Goal: Task Accomplishment & Management: Manage account settings

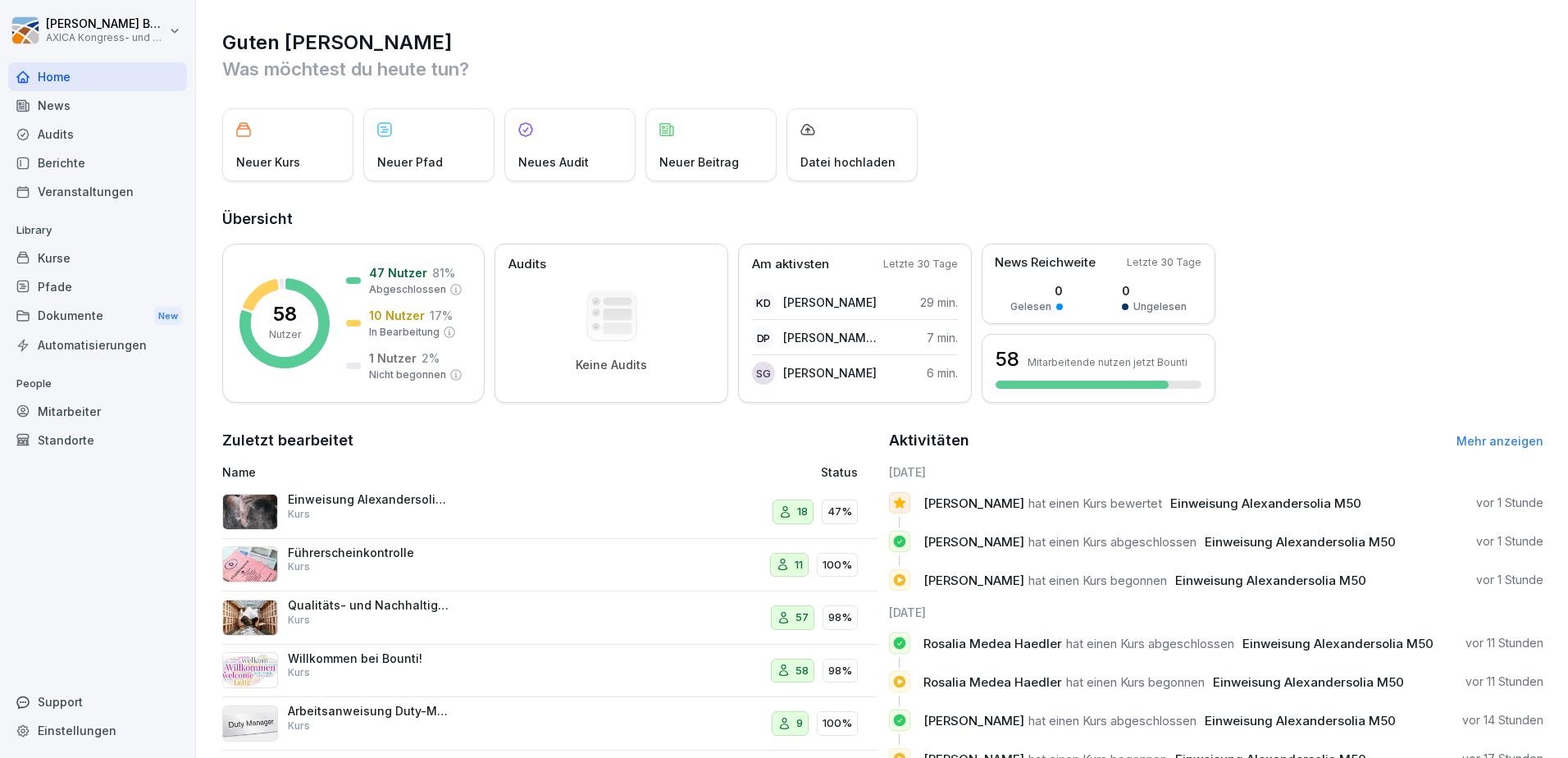
click at [65, 268] on div "Kurse" at bounding box center [97, 258] width 179 height 29
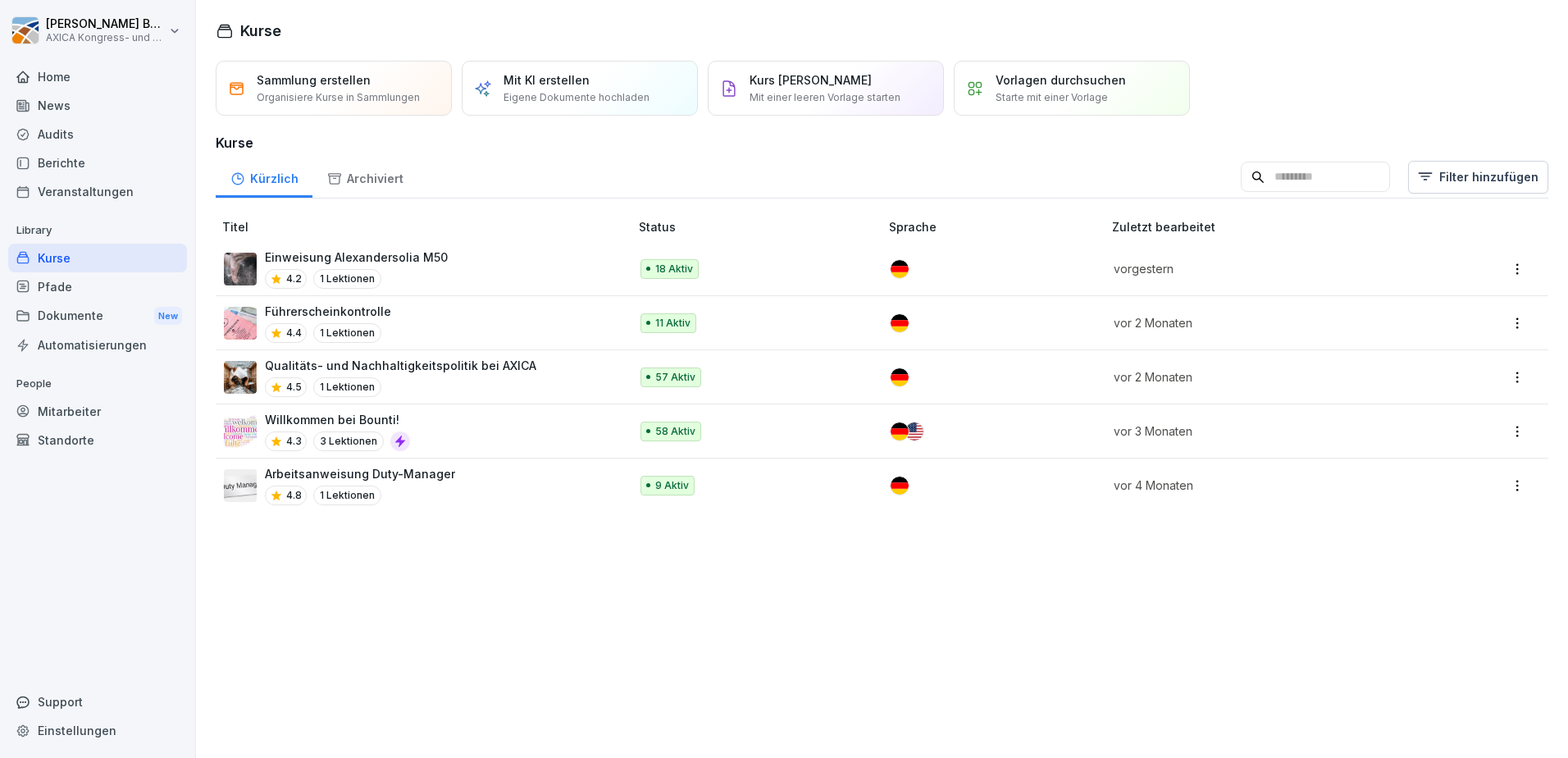
click at [474, 275] on div "Einweisung Alexandersolia M50 4.2 1 Lektionen" at bounding box center [418, 269] width 388 height 40
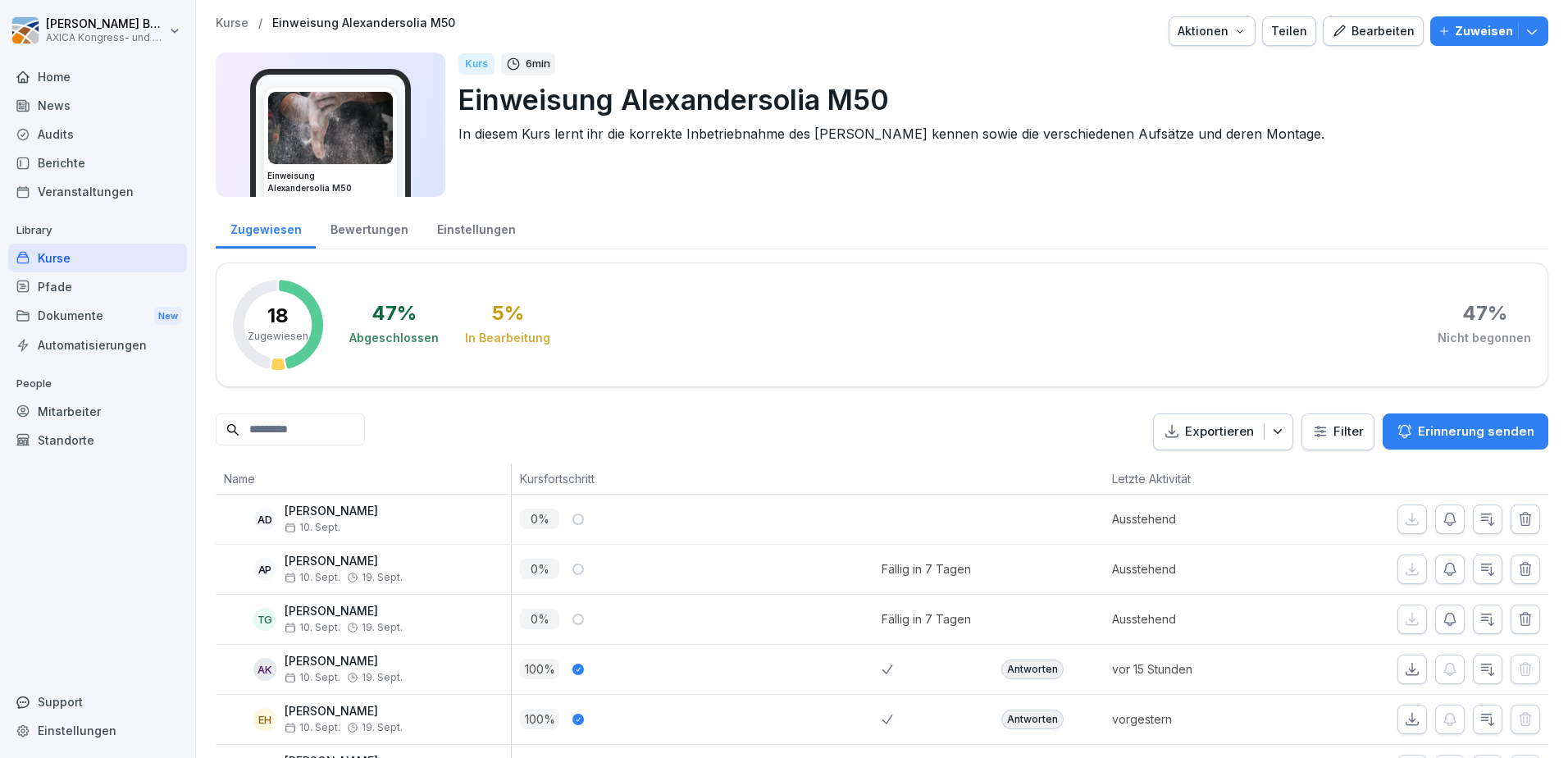
click at [1524, 34] on icon "button" at bounding box center [1532, 31] width 16 height 16
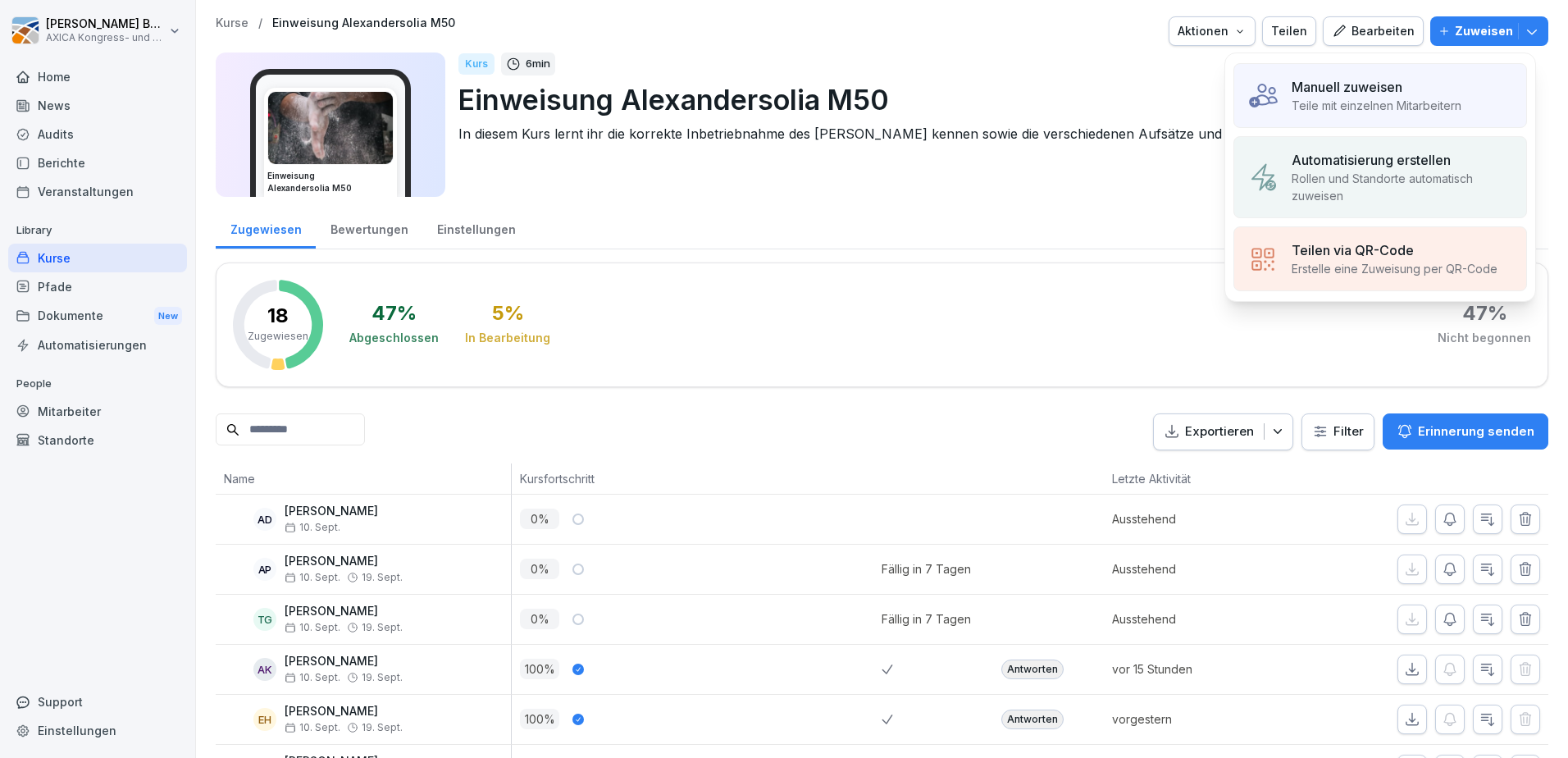
click at [1492, 175] on p "Rollen und Standorte automatisch zuweisen" at bounding box center [1402, 187] width 221 height 34
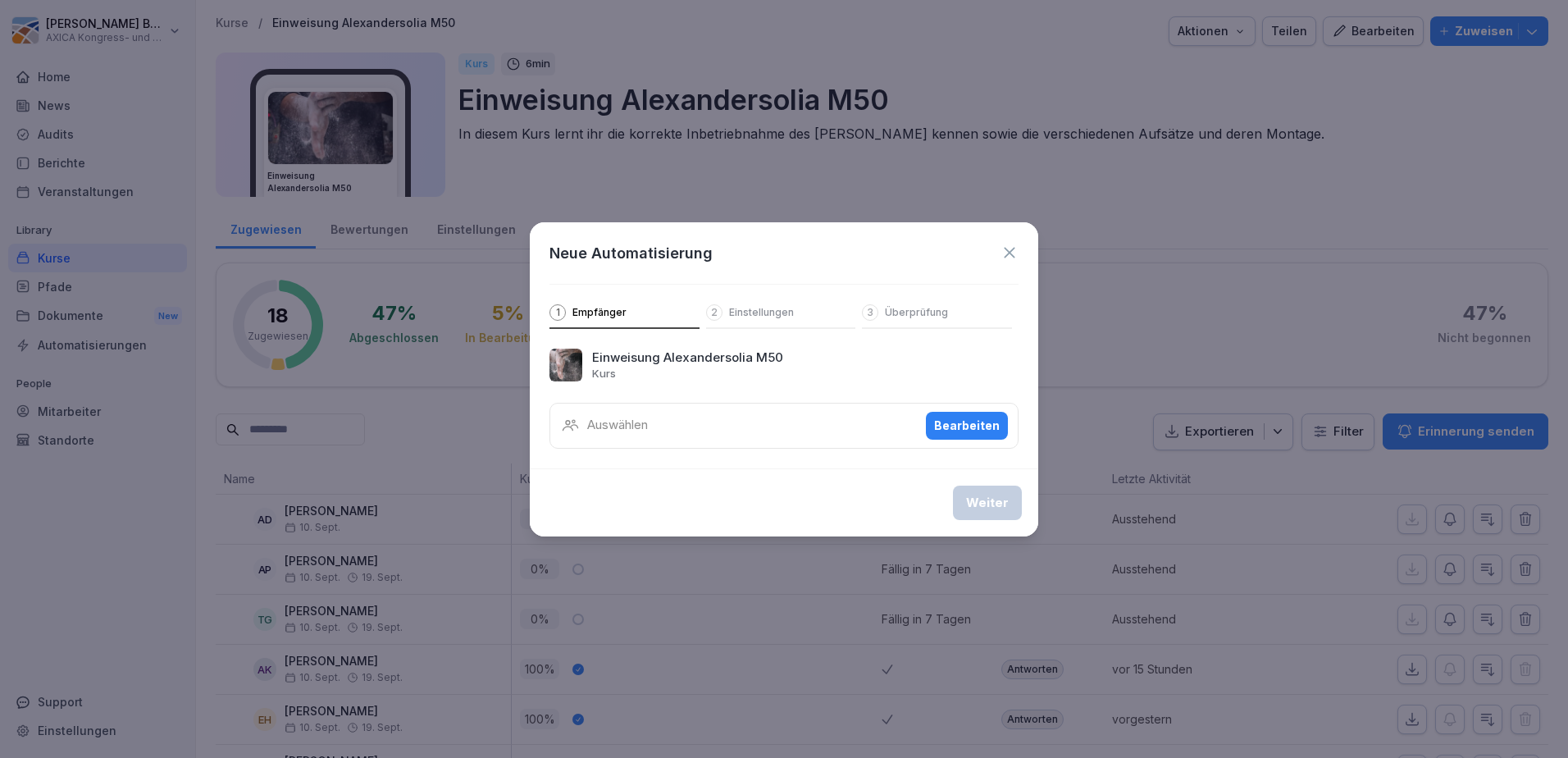
click at [764, 418] on div "Auswählen Bearbeiten" at bounding box center [783, 426] width 469 height 46
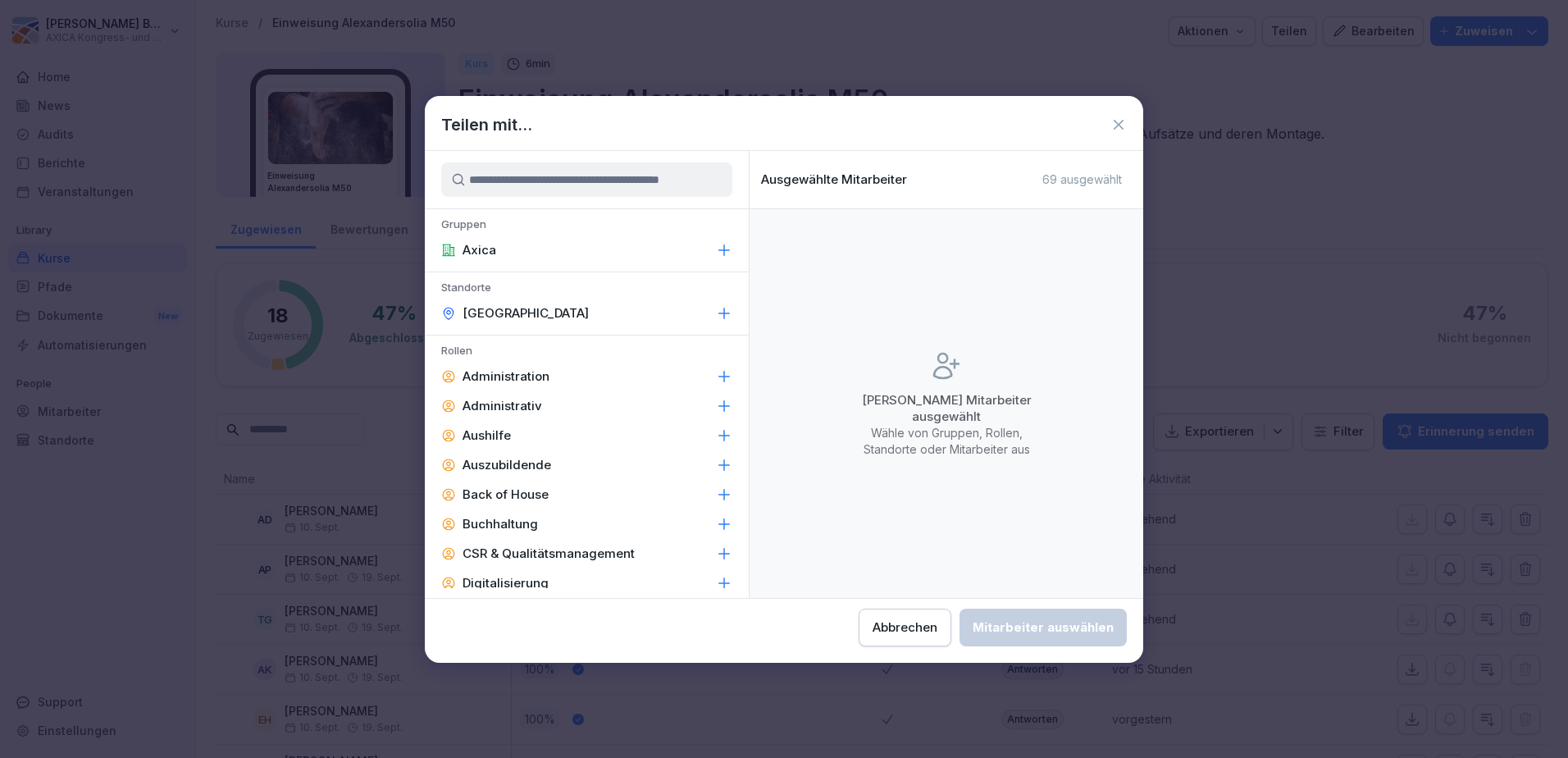
click at [1121, 131] on icon at bounding box center [1118, 124] width 16 height 16
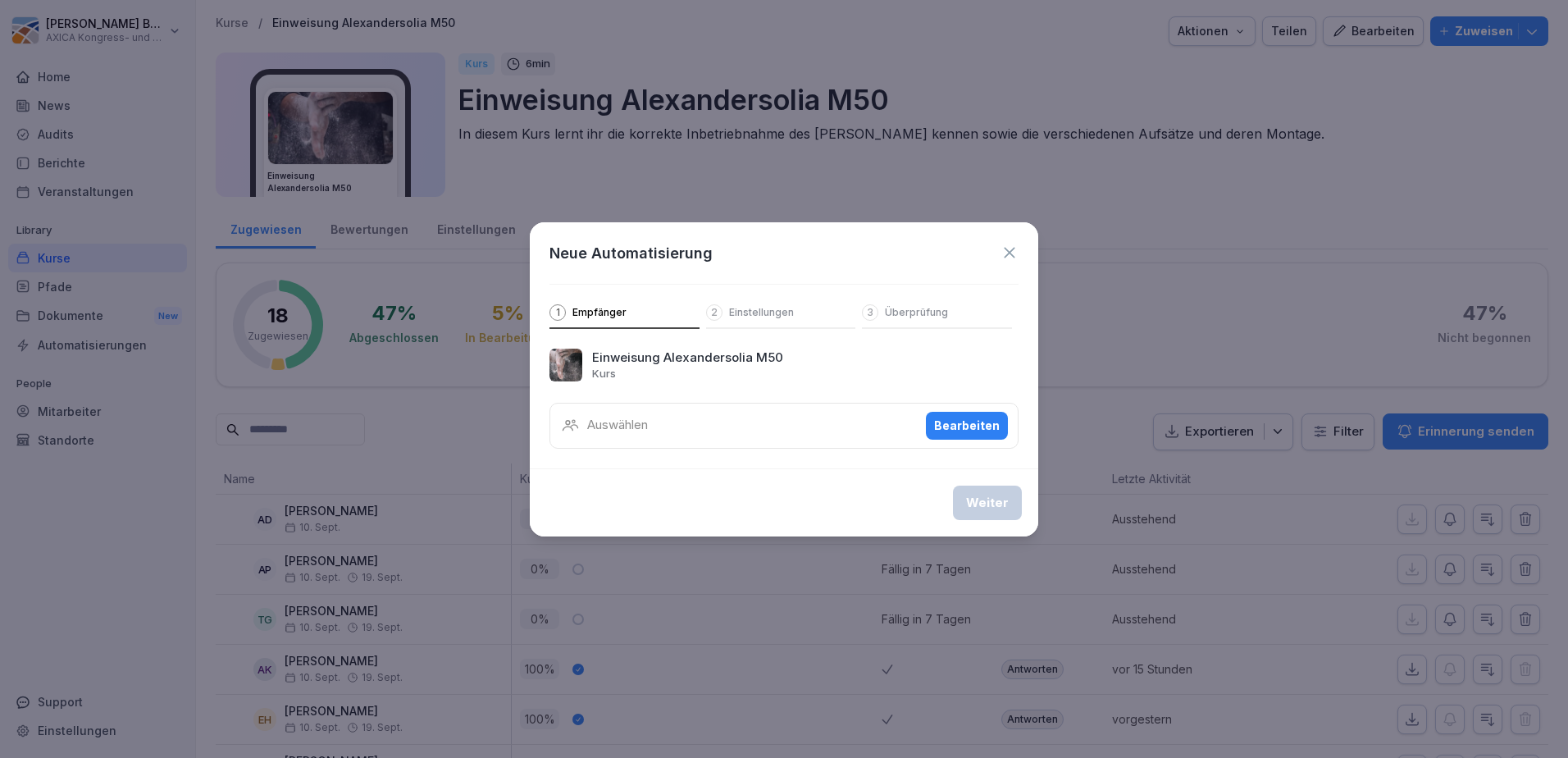
click at [1009, 255] on icon at bounding box center [1009, 252] width 18 height 18
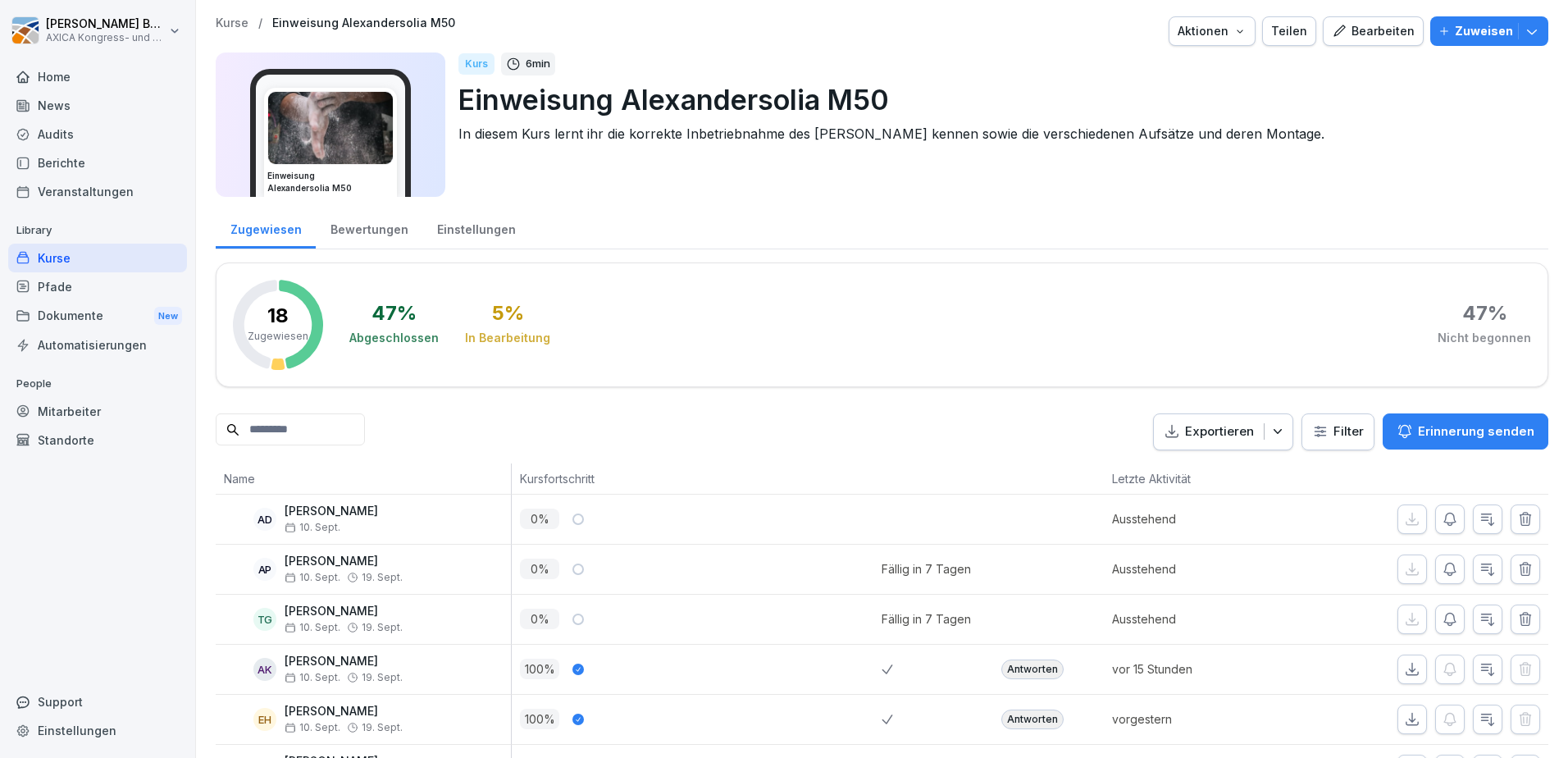
click at [1526, 33] on icon "button" at bounding box center [1531, 32] width 10 height 5
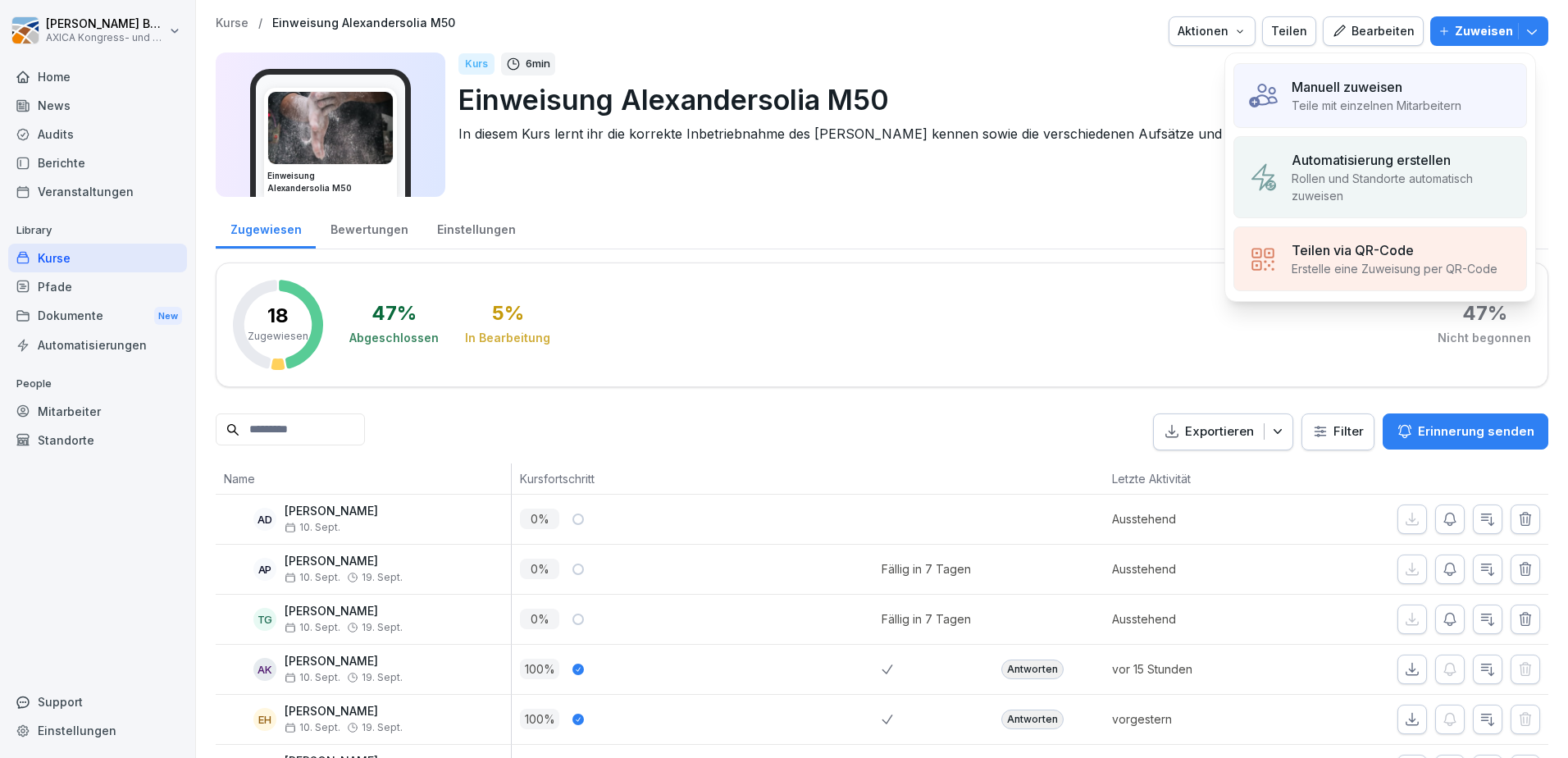
click at [1406, 172] on p "Rollen und Standorte automatisch zuweisen" at bounding box center [1402, 187] width 221 height 34
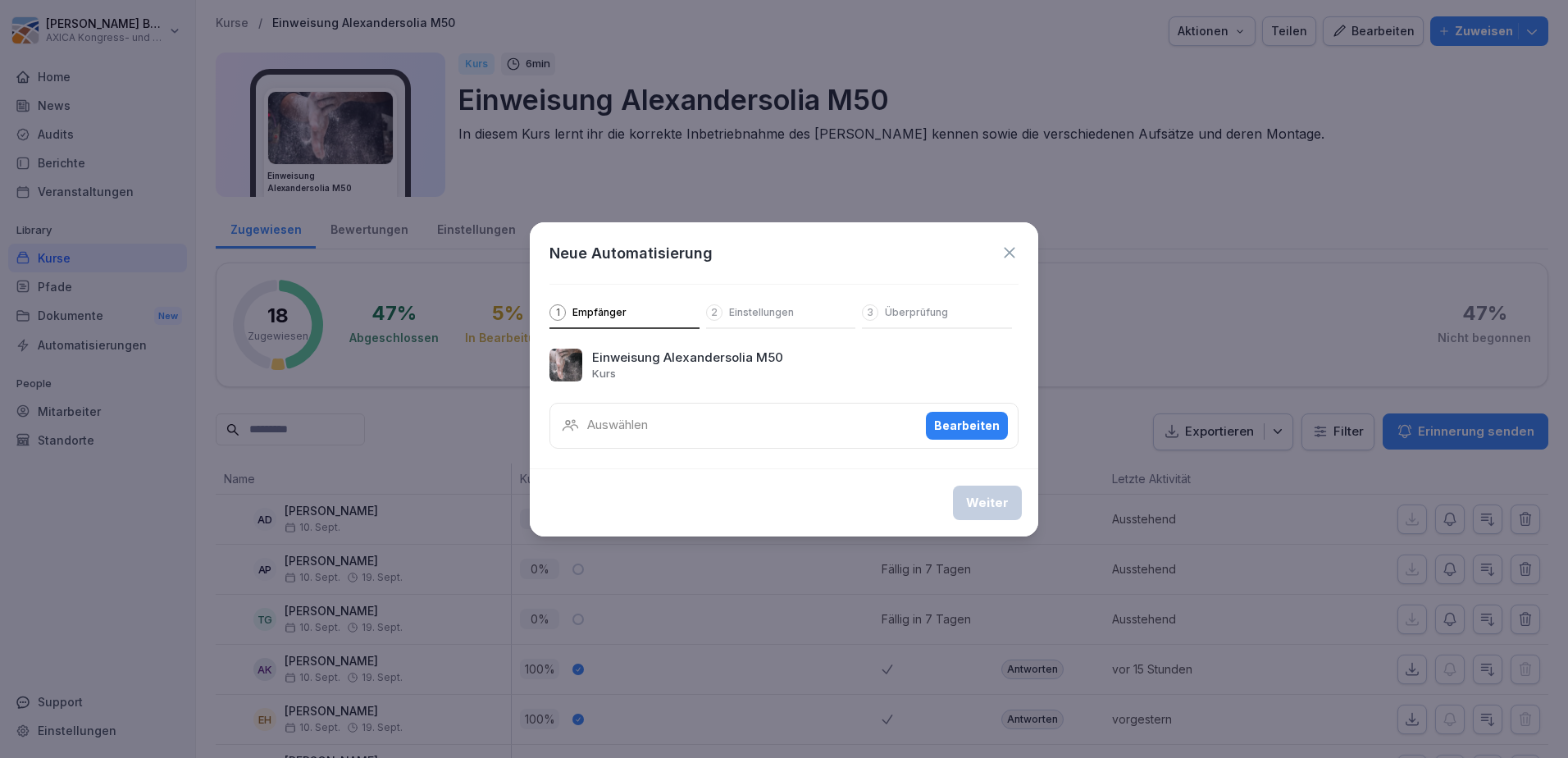
click at [812, 420] on div "Auswählen Bearbeiten" at bounding box center [783, 426] width 469 height 46
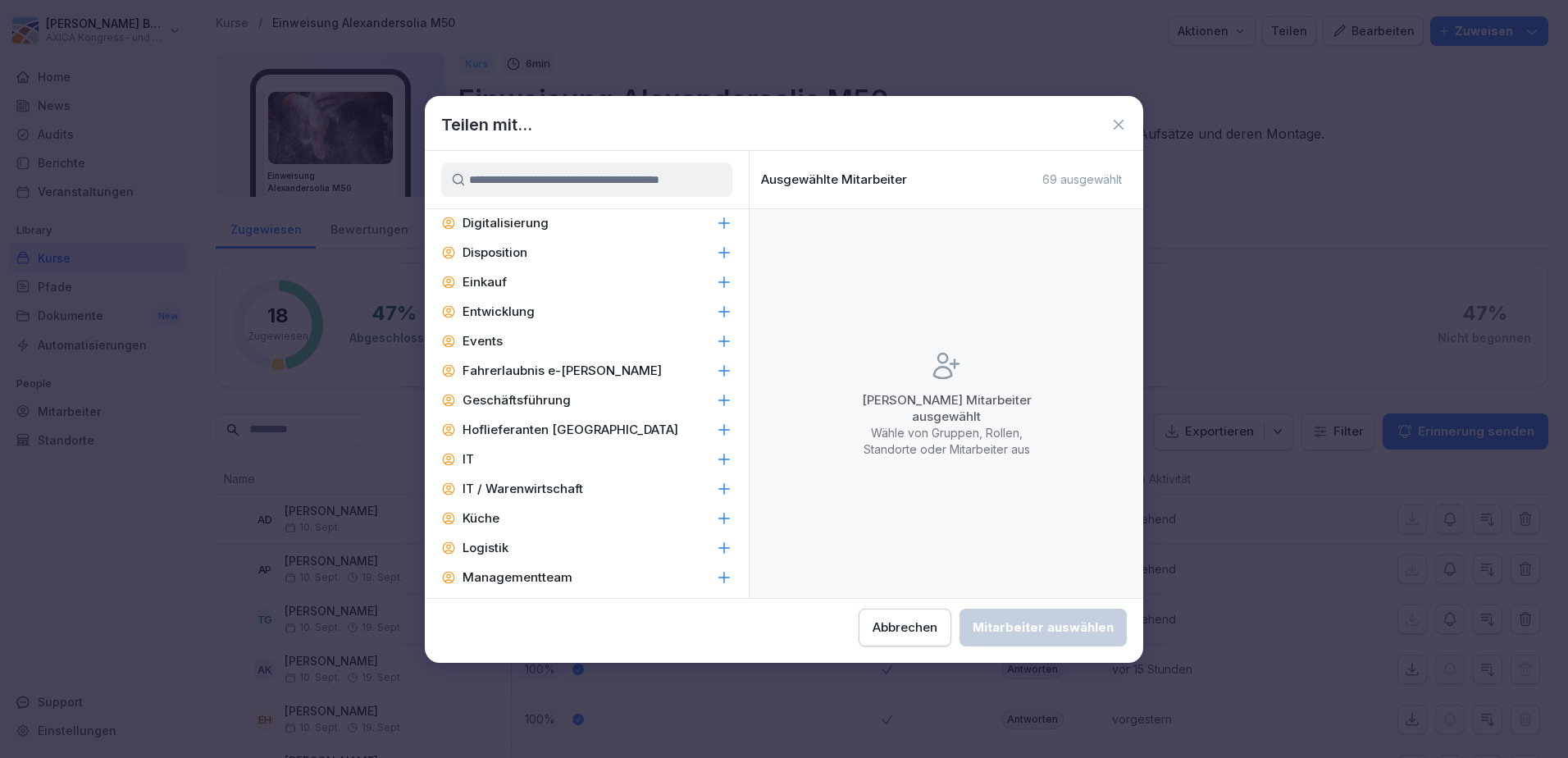
scroll to position [421, 0]
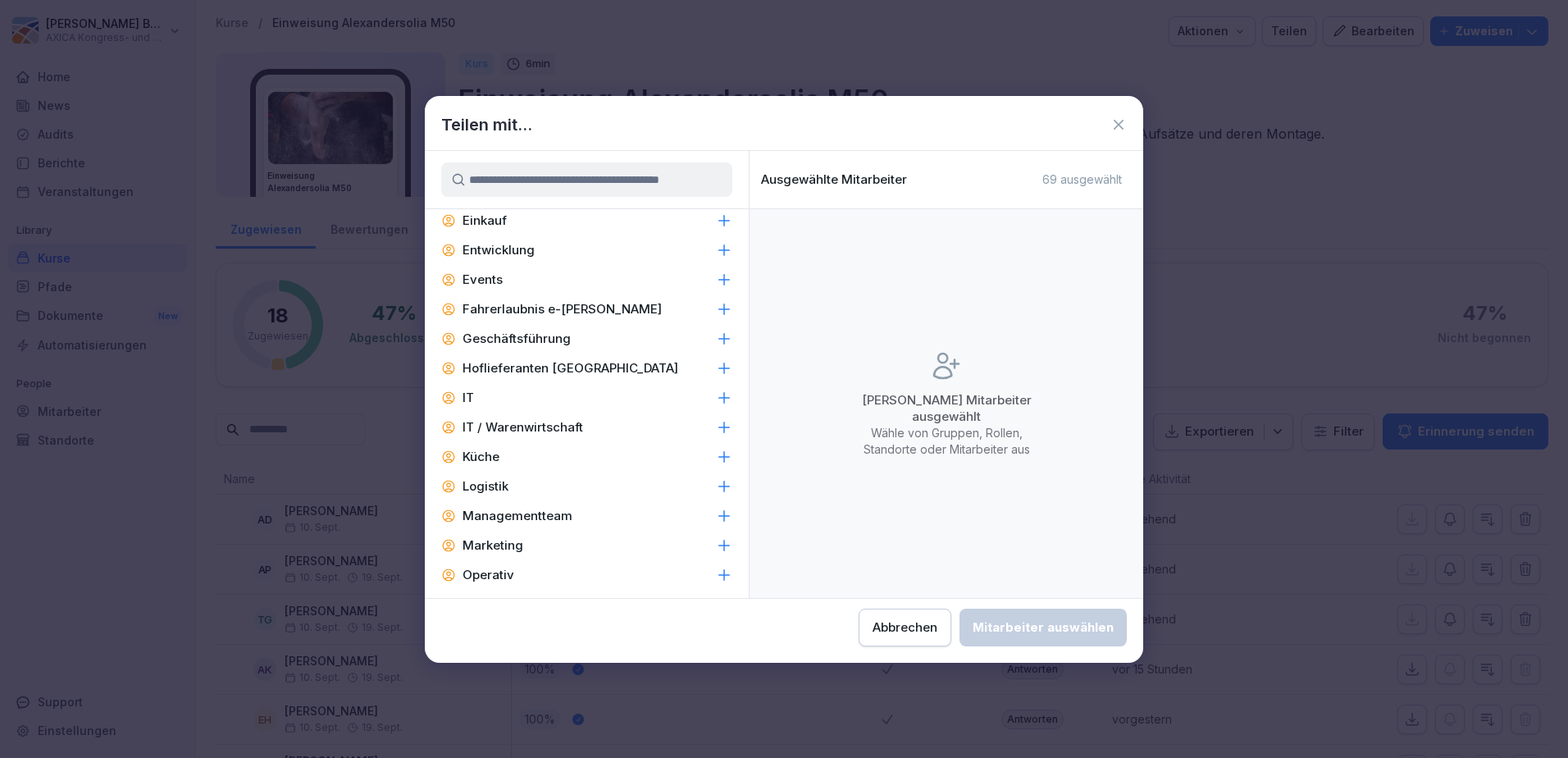
click at [556, 457] on div "Küche" at bounding box center [586, 457] width 324 height 30
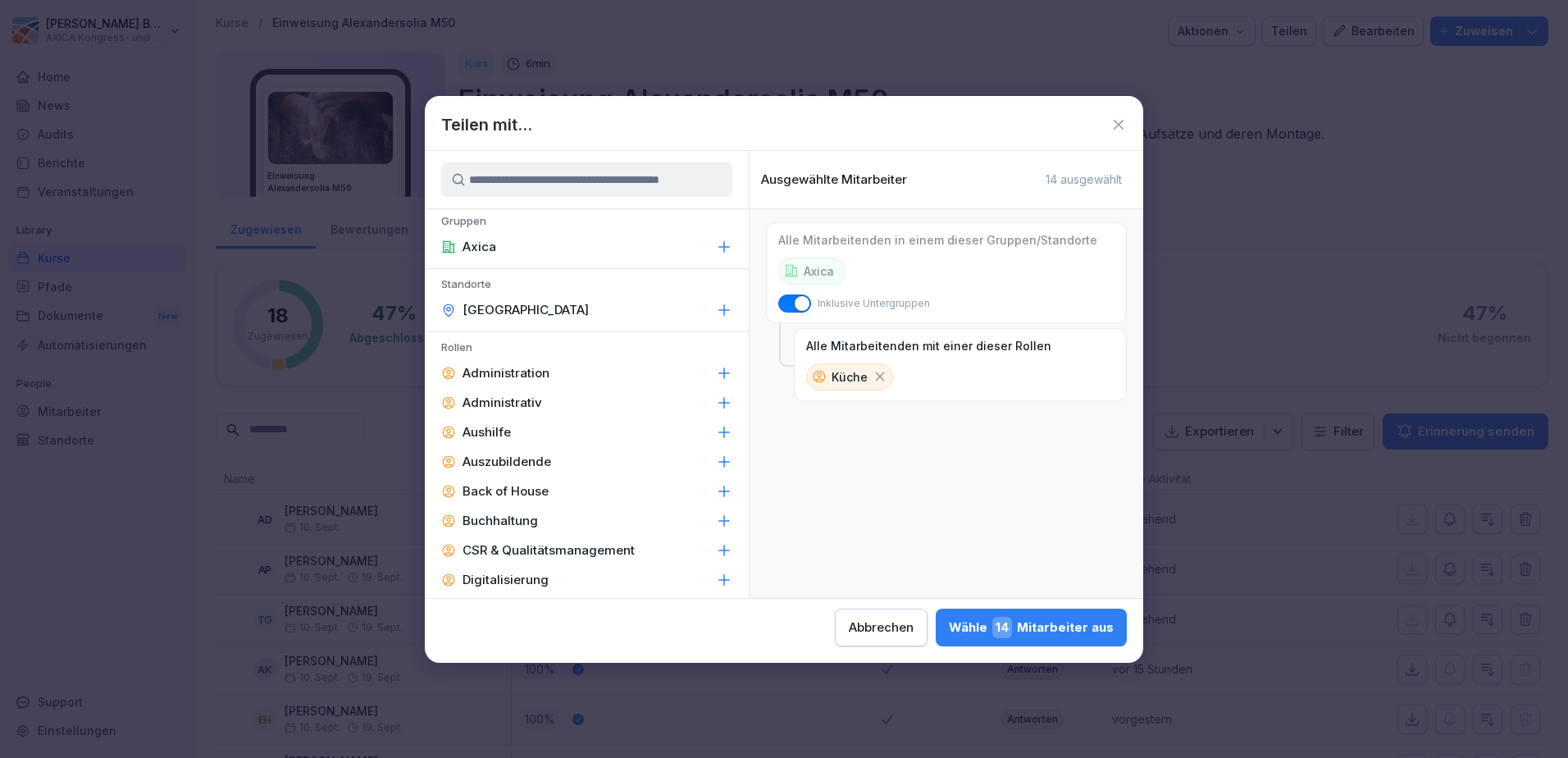
scroll to position [0, 0]
click at [1067, 630] on div "Wähle 14 Mitarbeiter aus" at bounding box center [1031, 626] width 165 height 21
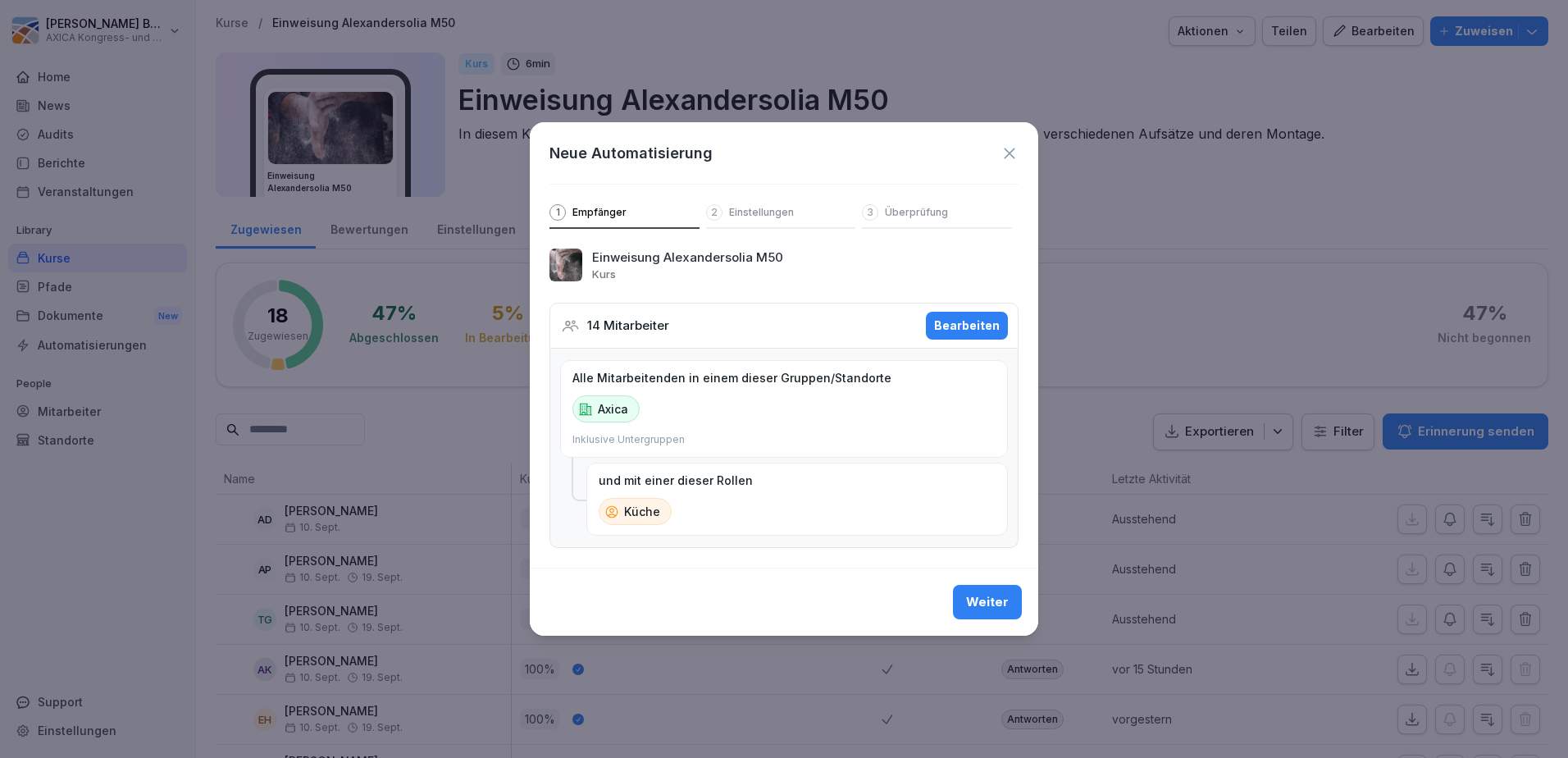
click at [615, 319] on p "14 Mitarbeiter" at bounding box center [628, 326] width 82 height 19
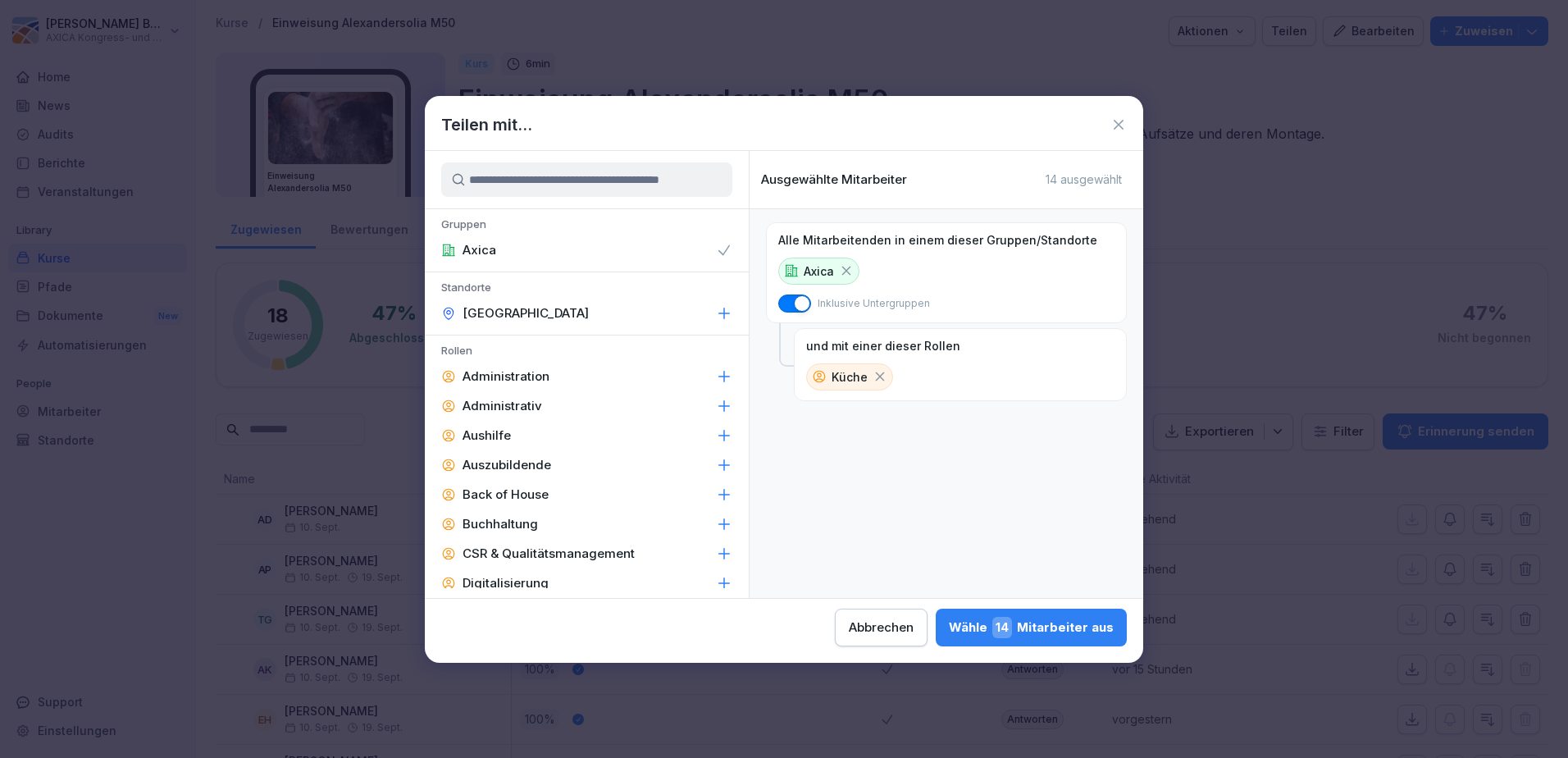
click at [877, 379] on icon at bounding box center [880, 377] width 9 height 9
click at [716, 407] on icon at bounding box center [724, 406] width 16 height 16
click at [719, 407] on icon at bounding box center [724, 406] width 11 height 9
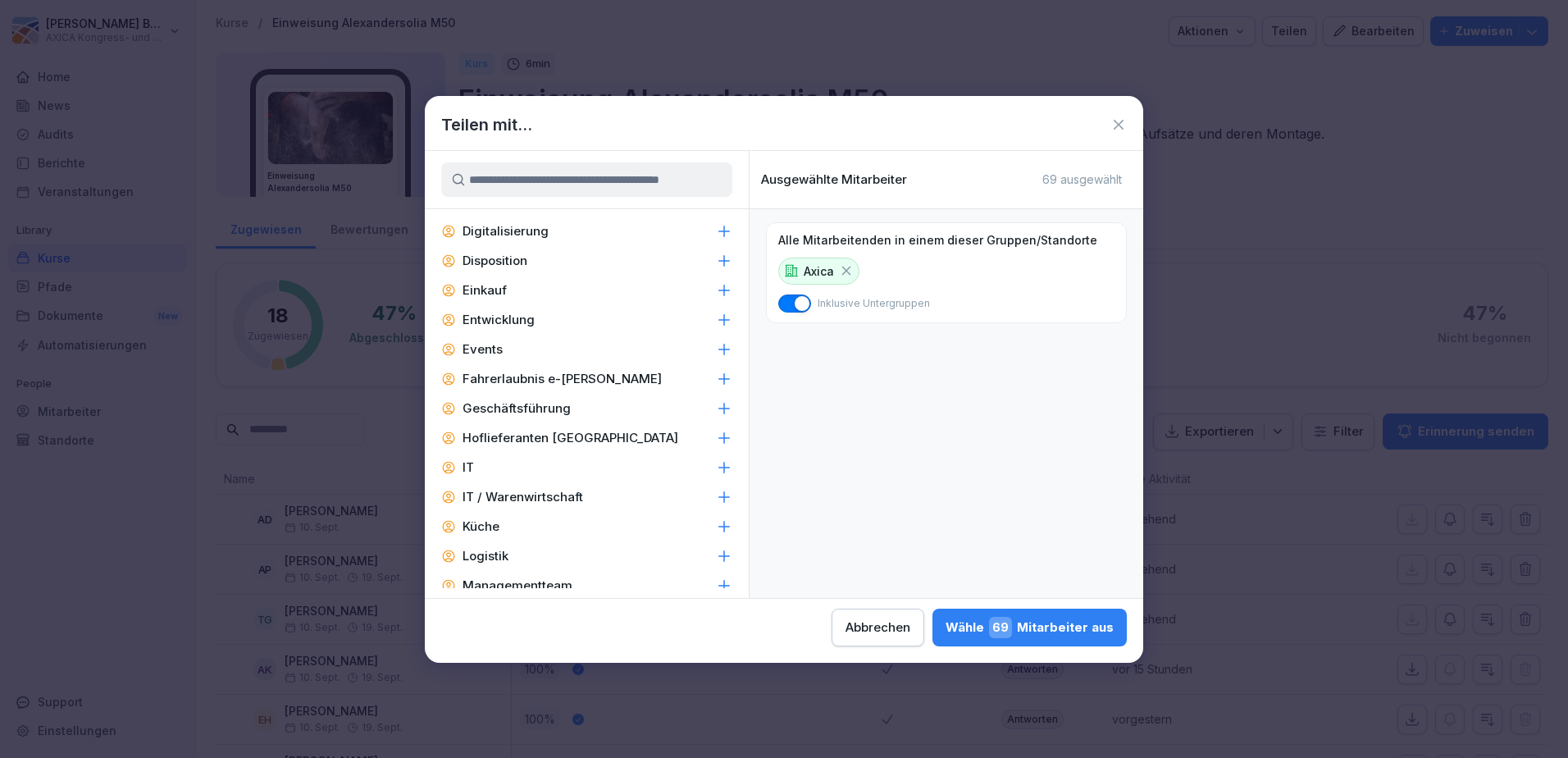
scroll to position [410, 0]
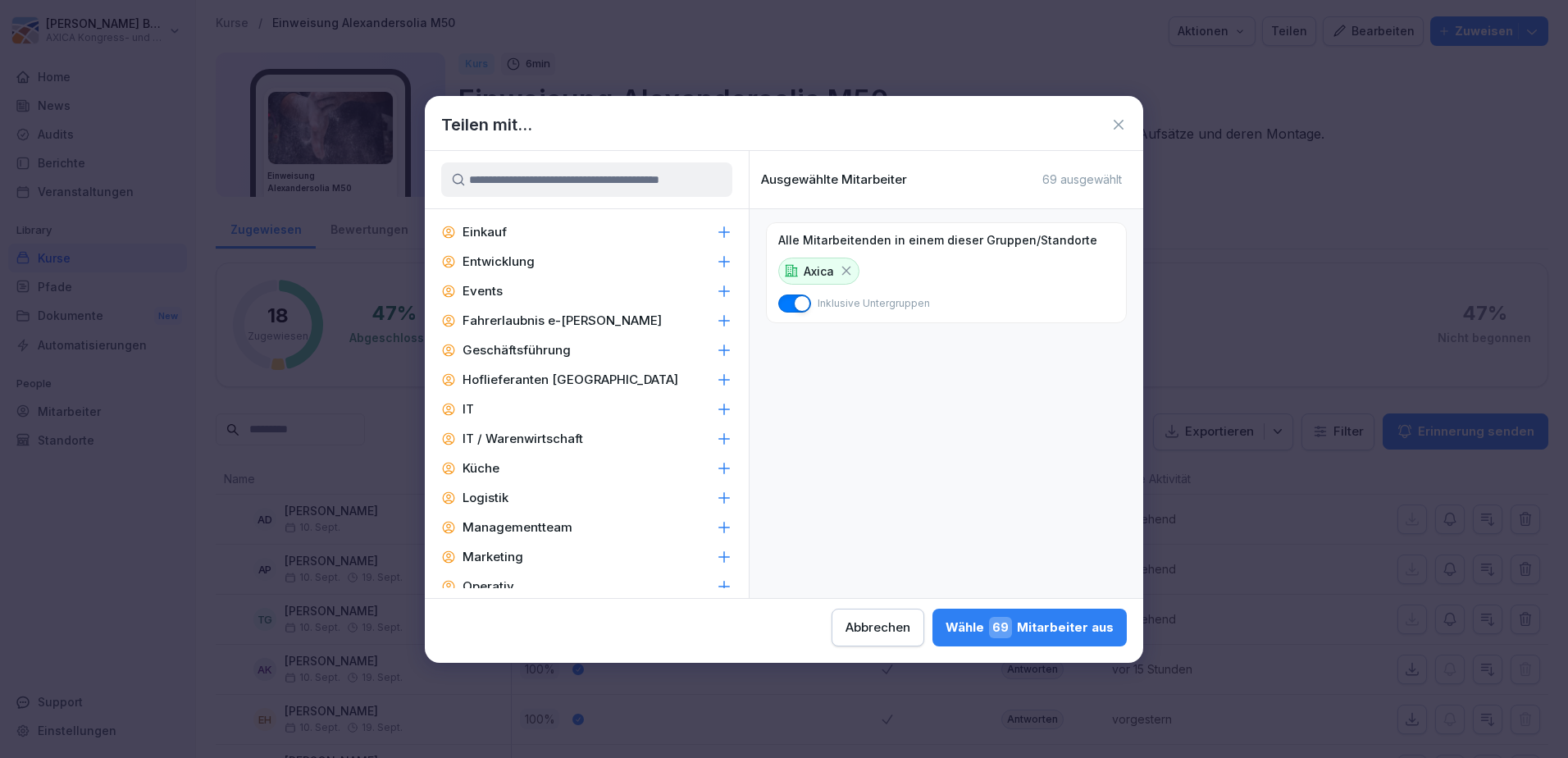
click at [701, 469] on div "Küche" at bounding box center [586, 468] width 324 height 30
click at [901, 458] on div "Alle Mitarbeitenden in einem dieser Gruppen/Standorte Axica Inklusive Untergrup…" at bounding box center [946, 403] width 394 height 389
click at [988, 625] on div "Wähle 14 Mitarbeiter aus" at bounding box center [1031, 626] width 165 height 21
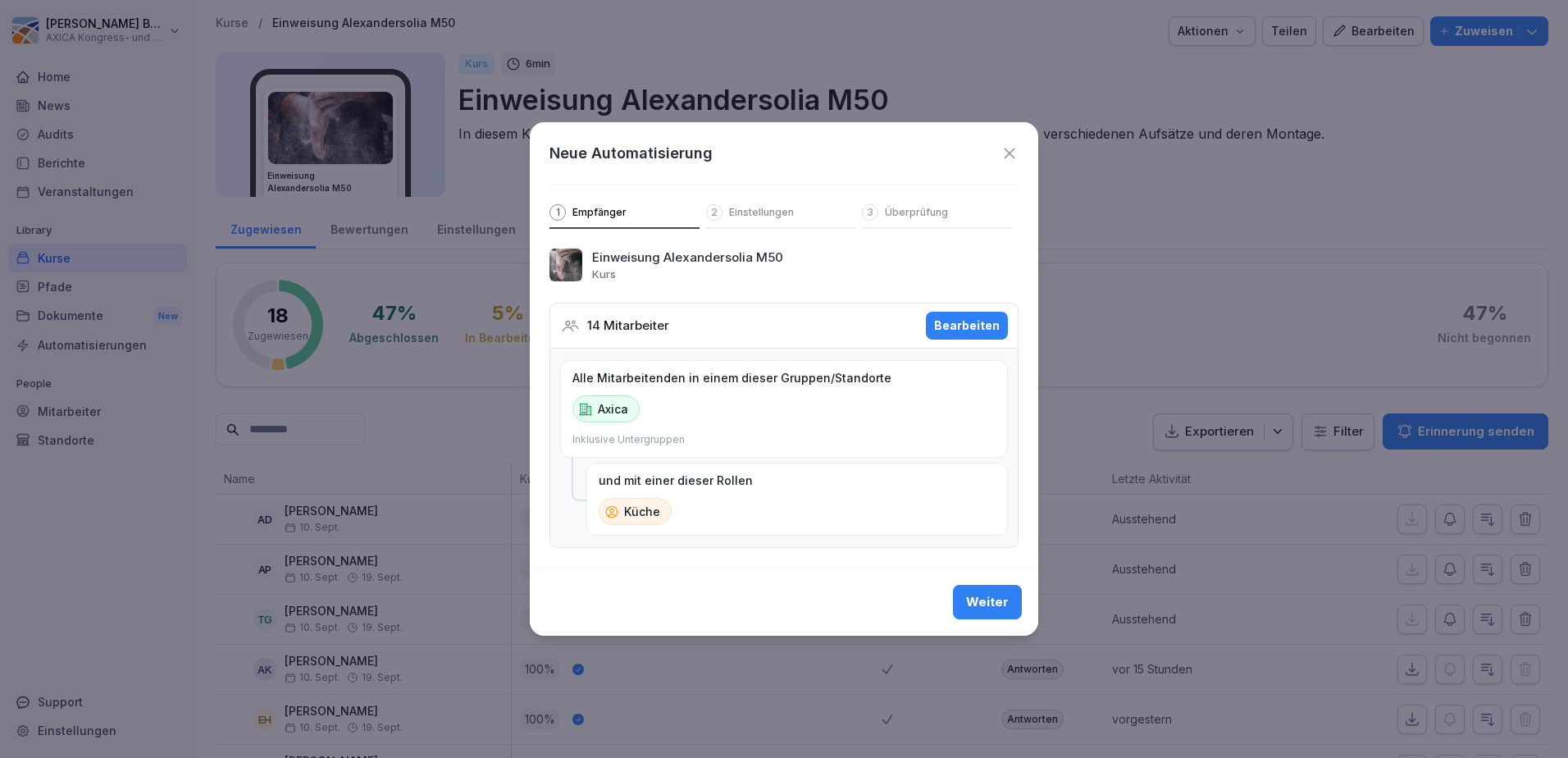
click at [965, 319] on div "Bearbeiten" at bounding box center [966, 326] width 65 height 18
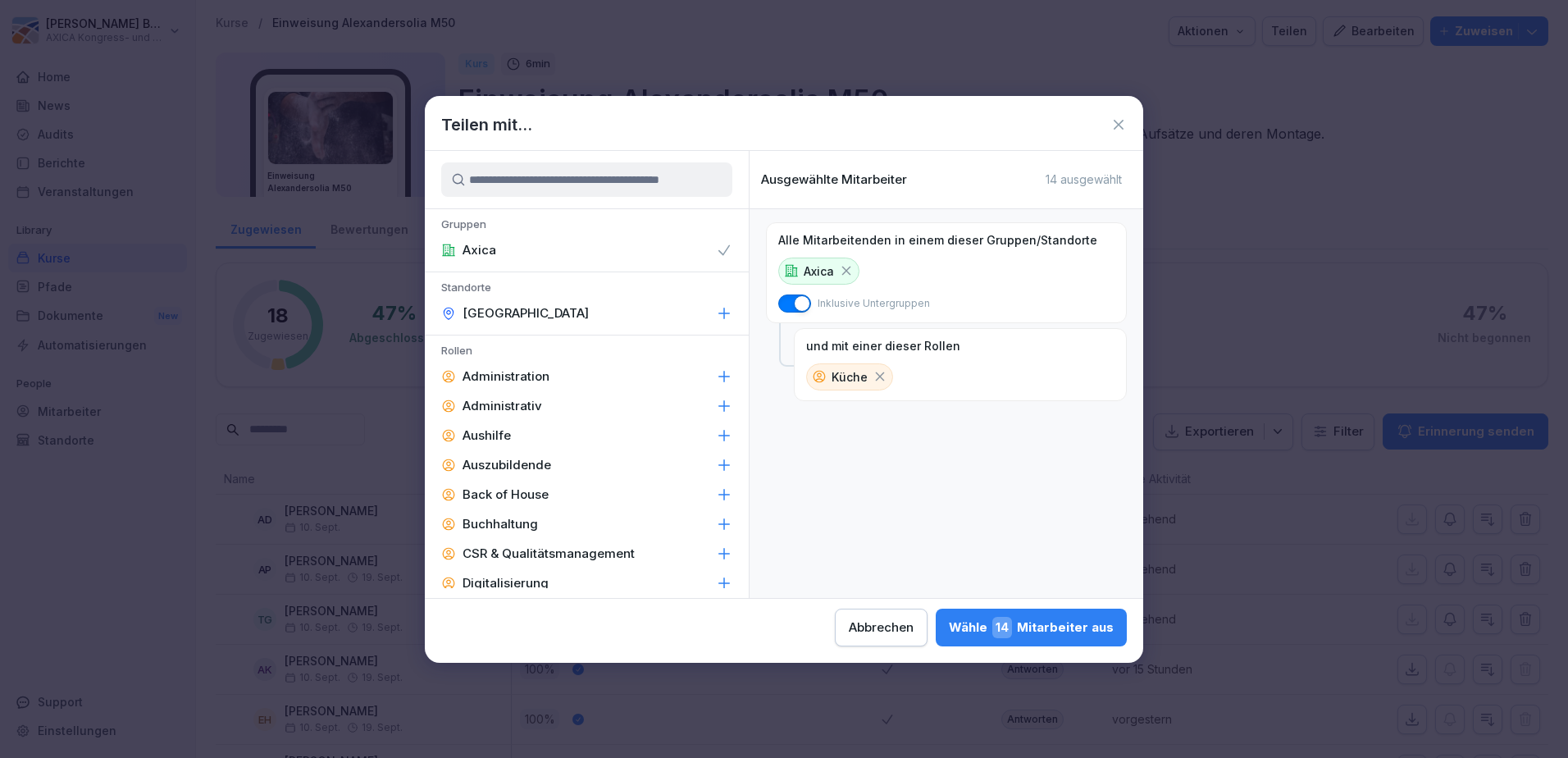
click at [995, 626] on div "Wähle 14 Mitarbeiter aus" at bounding box center [1031, 626] width 165 height 21
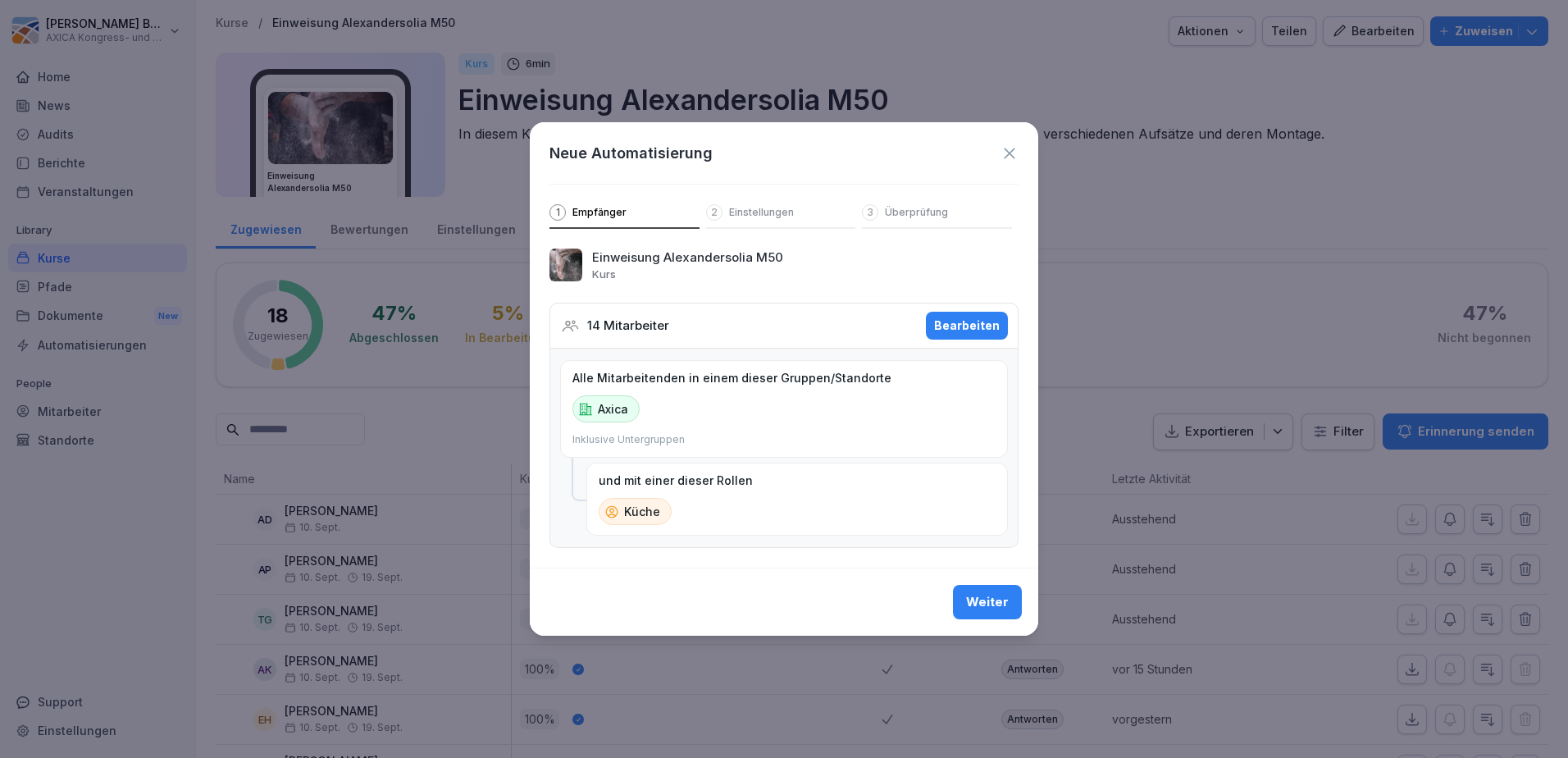
click at [990, 601] on div "Weiter" at bounding box center [986, 602] width 43 height 18
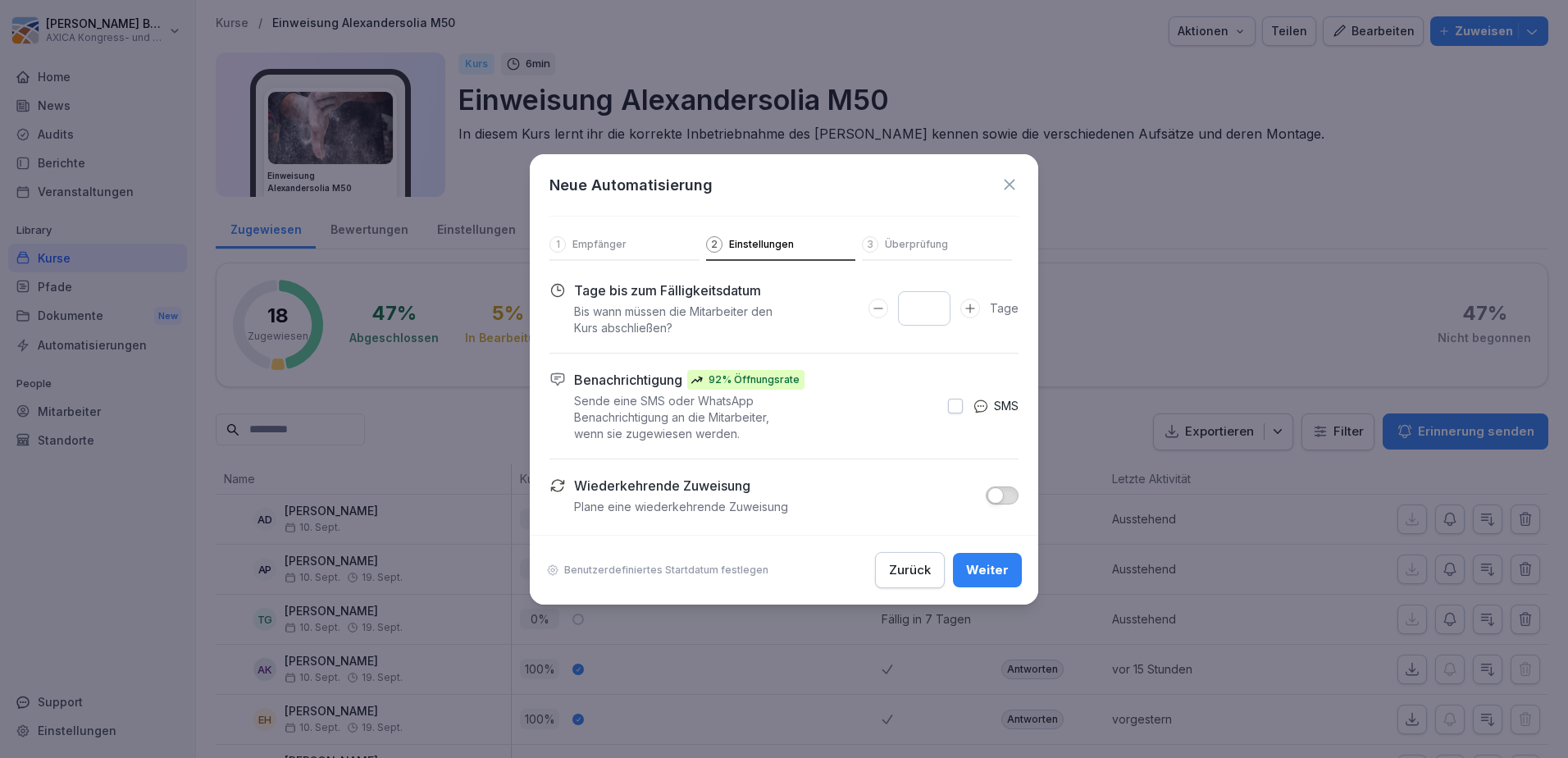
type input "*"
click at [916, 576] on div "Zurück" at bounding box center [909, 570] width 42 height 18
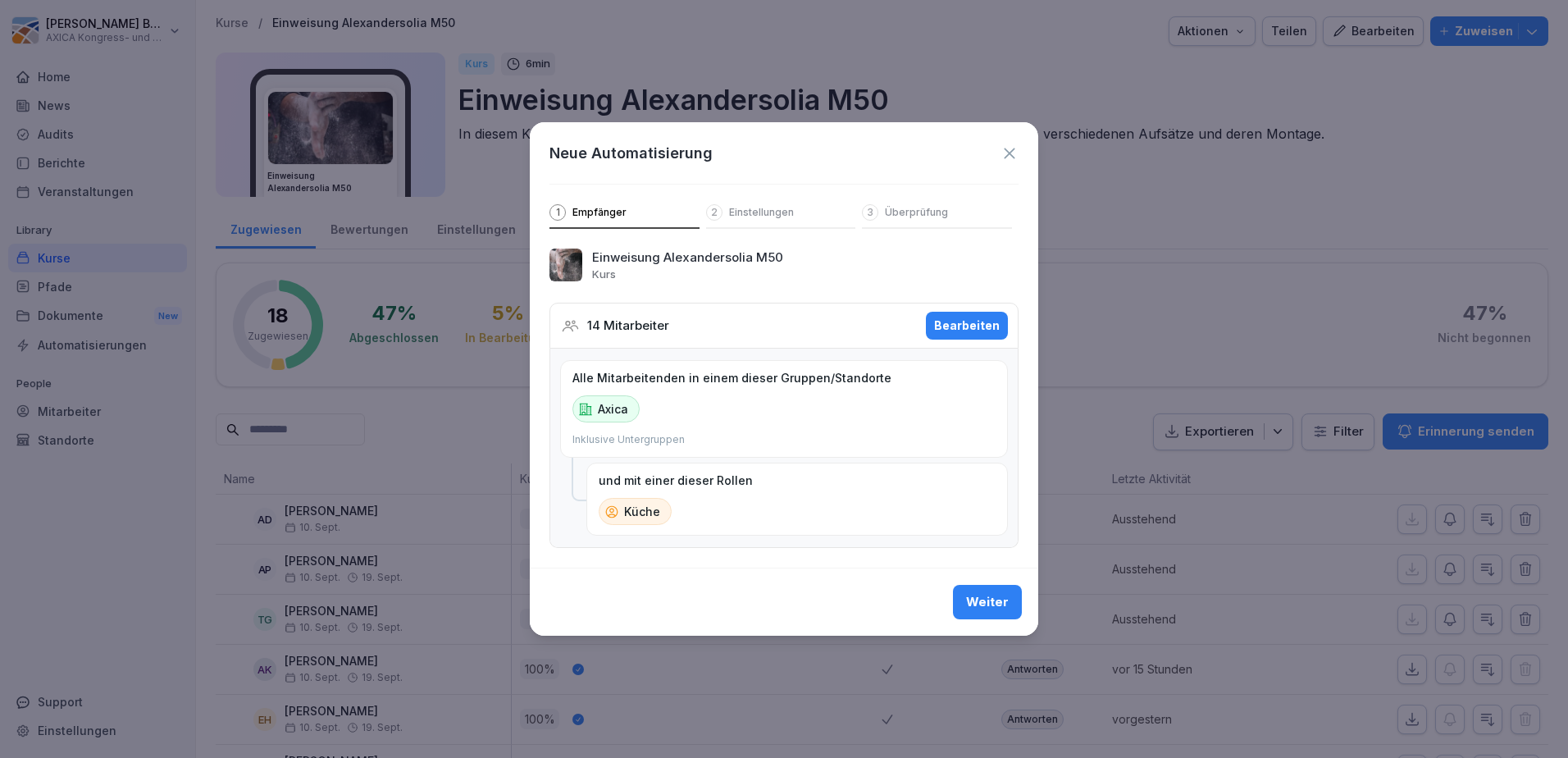
click at [1005, 144] on icon at bounding box center [1009, 153] width 18 height 18
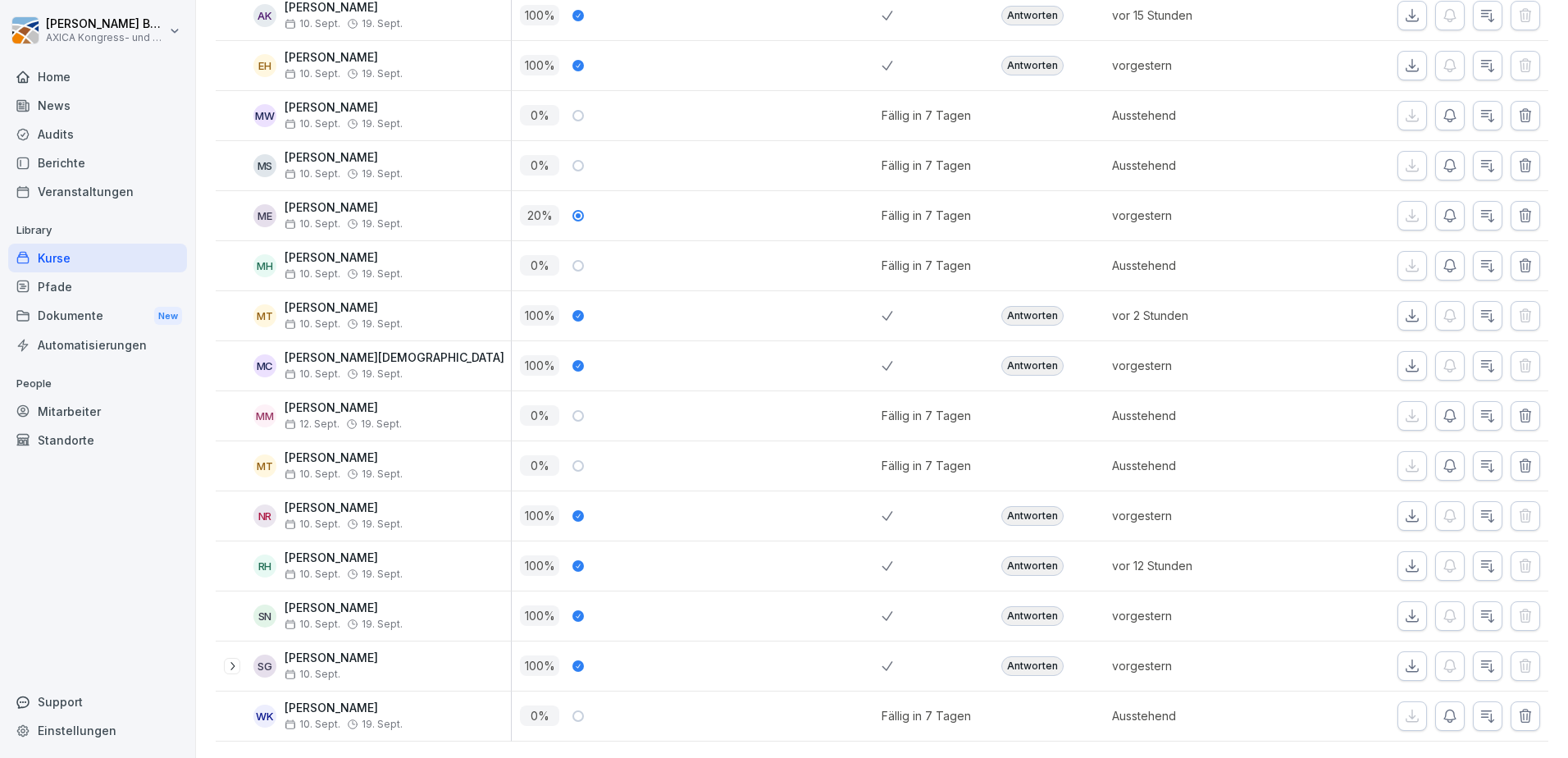
scroll to position [678, 0]
click at [227, 659] on icon at bounding box center [231, 665] width 13 height 13
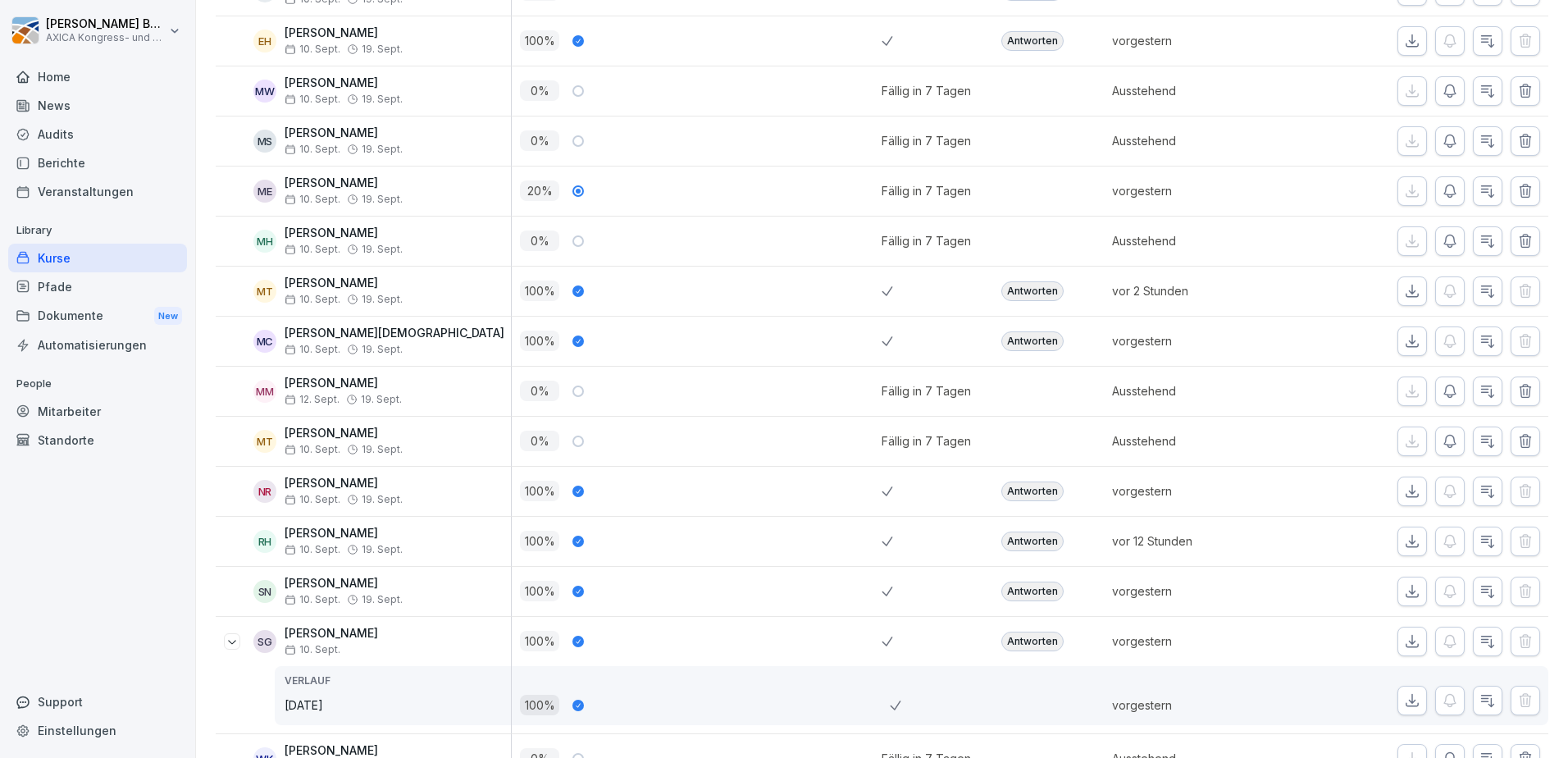
scroll to position [745, 0]
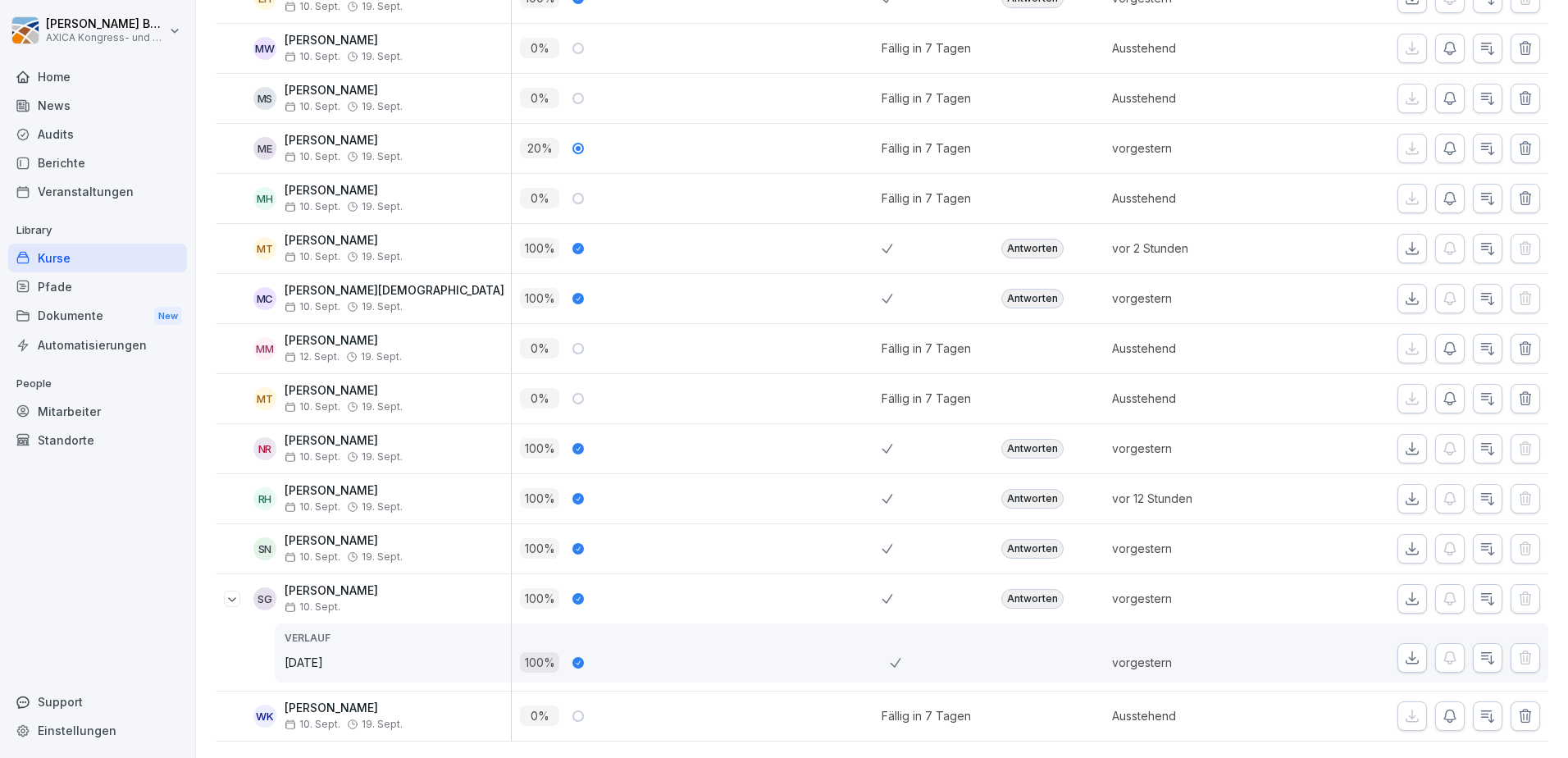
click at [235, 592] on icon at bounding box center [231, 598] width 13 height 13
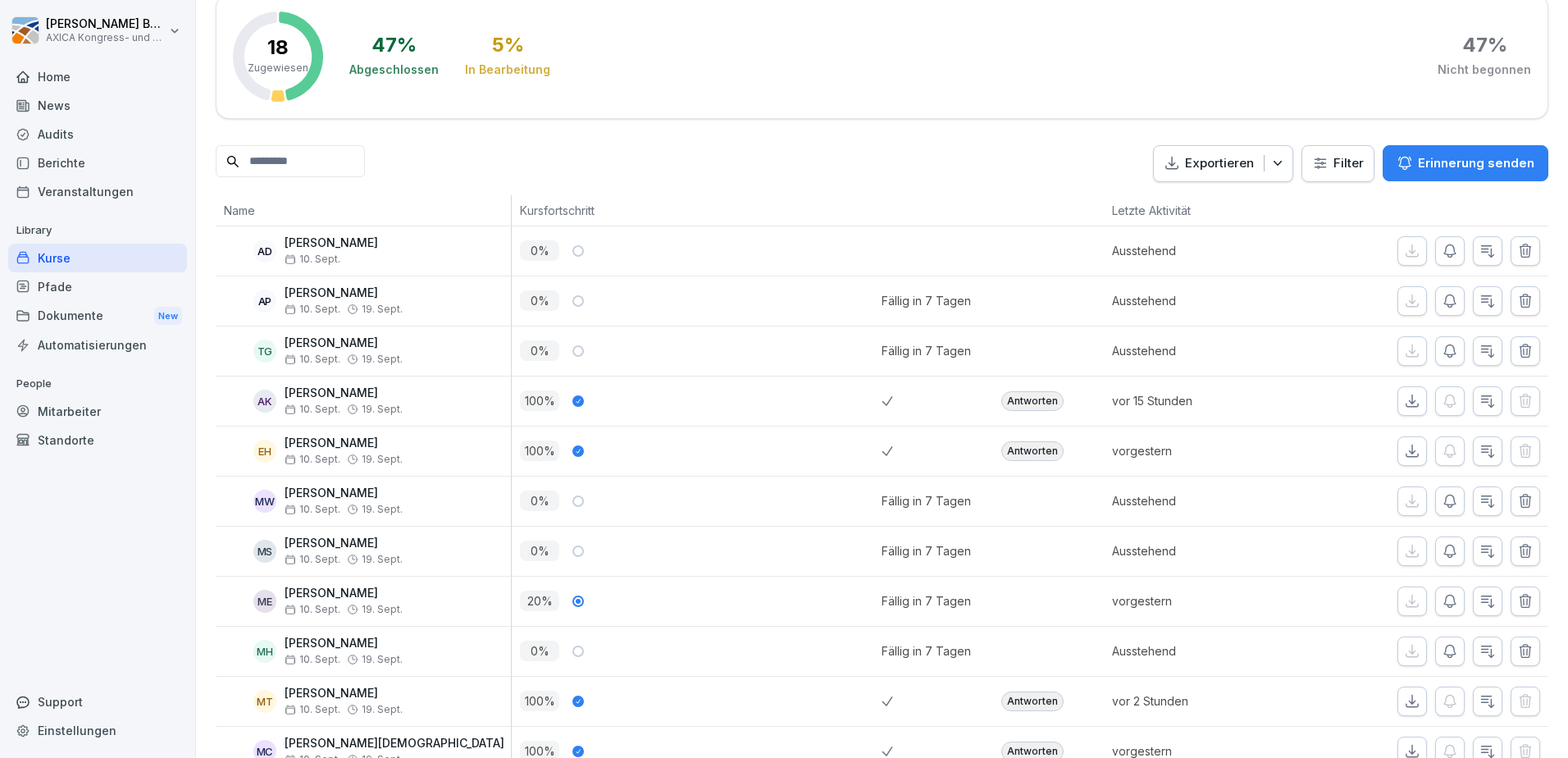
scroll to position [268, 0]
